Goal: Transaction & Acquisition: Purchase product/service

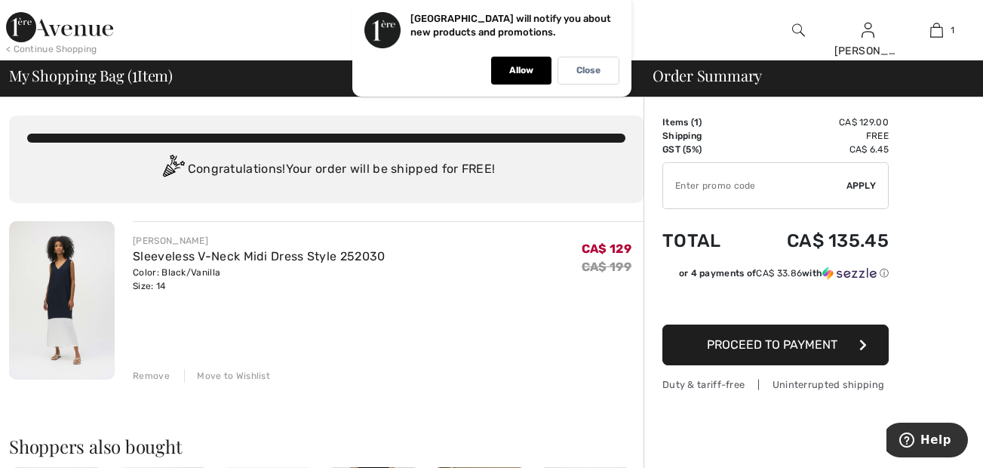
click at [702, 189] on input "TEXT" at bounding box center [754, 185] width 183 height 45
click at [579, 72] on p "Close" at bounding box center [589, 70] width 24 height 11
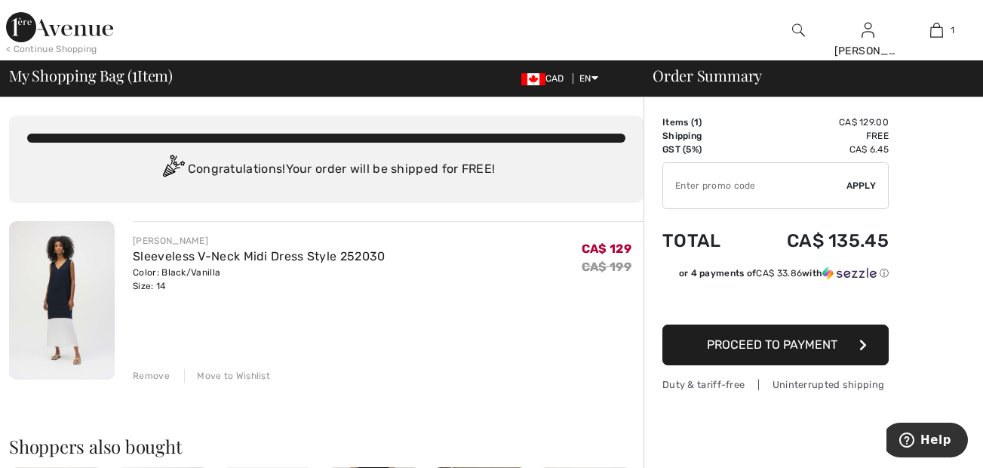
click at [676, 183] on input "TEXT" at bounding box center [754, 185] width 183 height 45
type input "EXTRA20"
click at [866, 187] on span "Apply" at bounding box center [862, 186] width 30 height 14
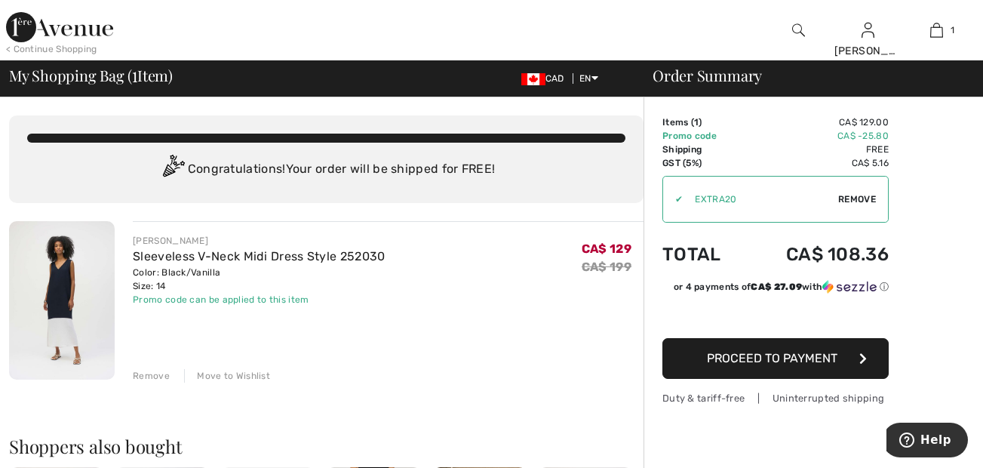
click at [60, 279] on img at bounding box center [62, 300] width 106 height 158
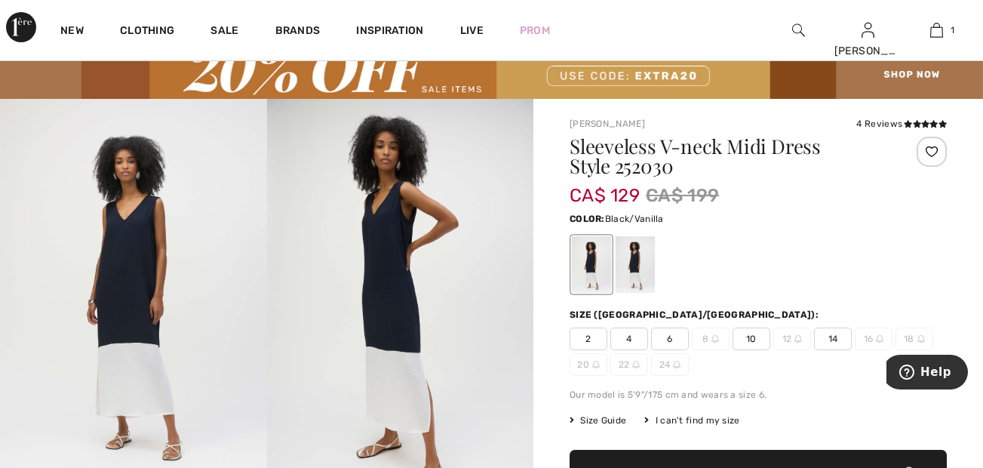
scroll to position [53, 0]
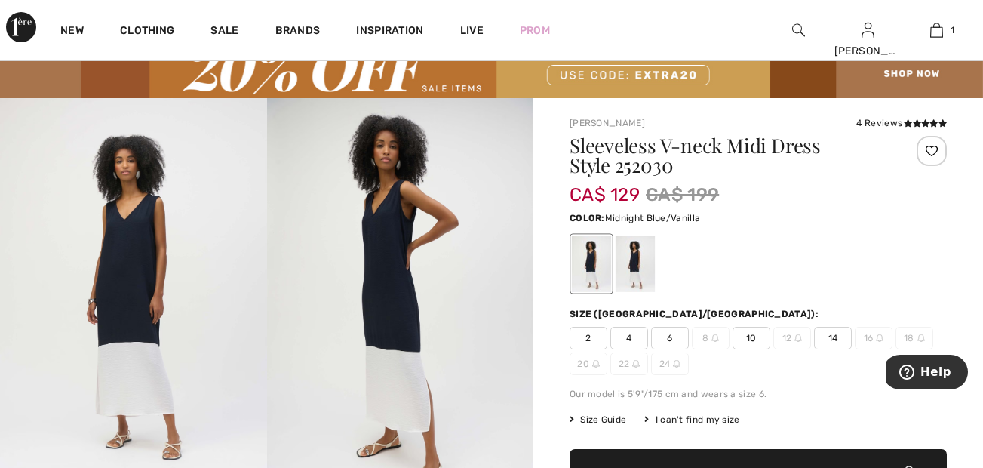
click at [633, 266] on div at bounding box center [635, 264] width 39 height 57
click at [585, 262] on div at bounding box center [591, 264] width 39 height 57
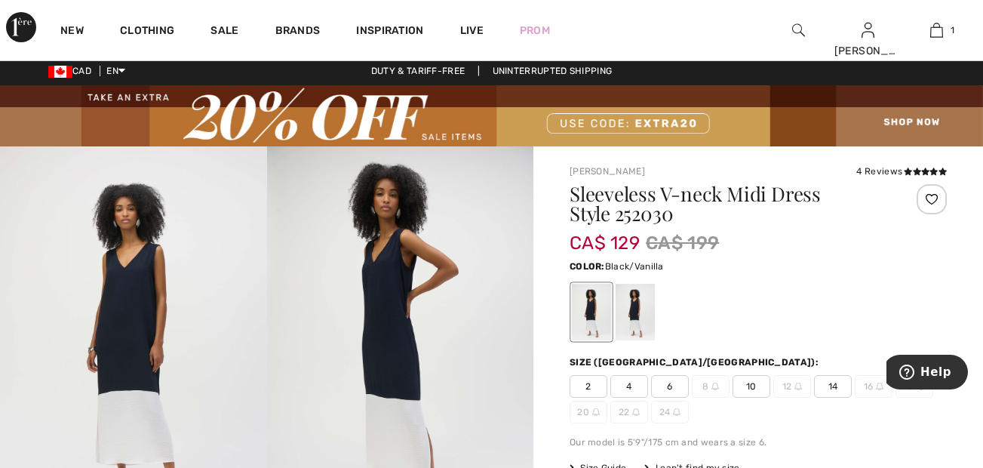
scroll to position [0, 0]
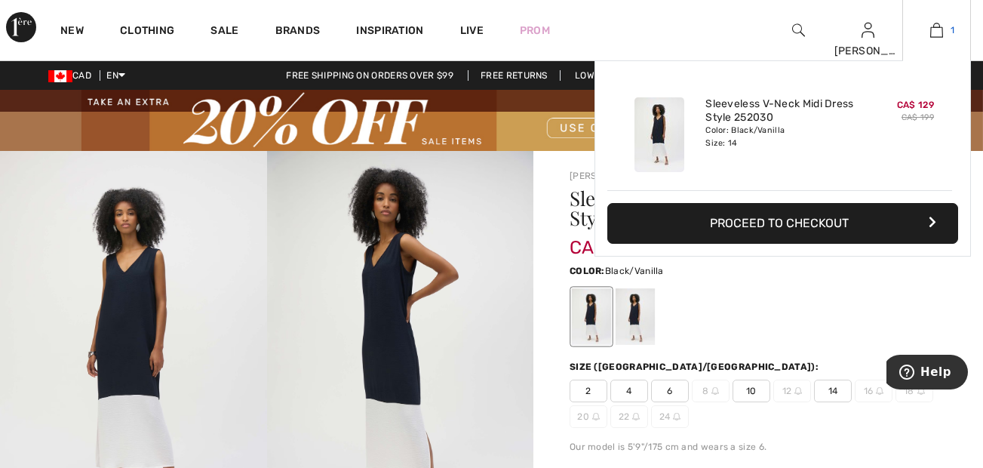
click at [934, 32] on img at bounding box center [937, 30] width 13 height 18
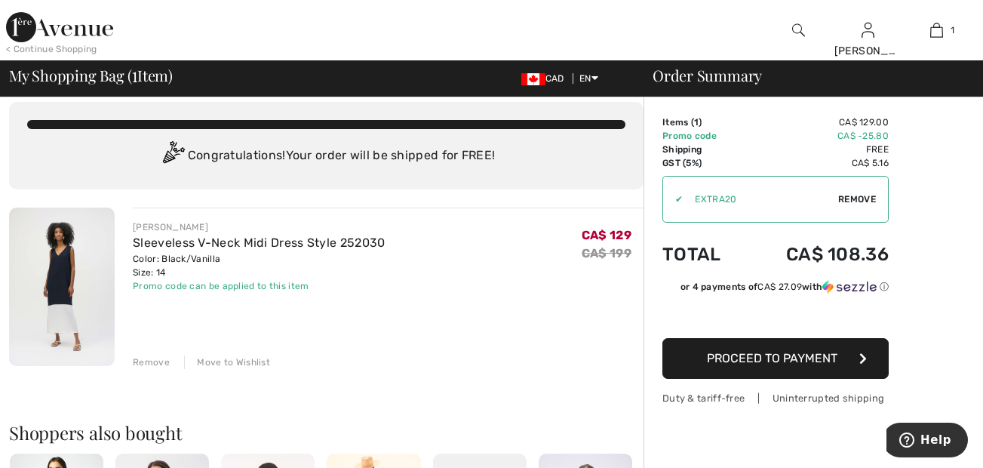
scroll to position [13, 0]
click at [697, 363] on button "Proceed to Payment" at bounding box center [776, 358] width 226 height 41
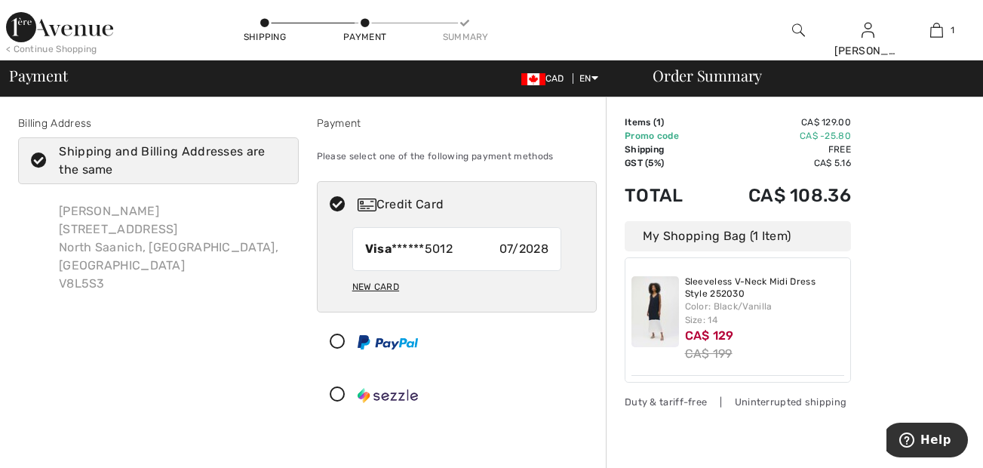
click at [371, 282] on div "New Card" at bounding box center [375, 287] width 47 height 26
radio input "true"
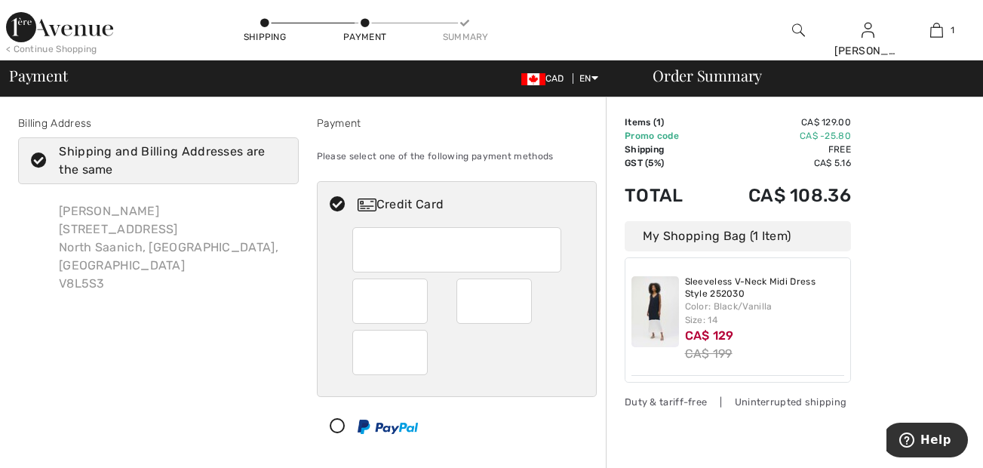
click at [256, 347] on div "Billing Address Shipping and Billing Addresses are the same Margaret Bowman 113…" at bounding box center [158, 311] width 299 height 393
